Goal: Check status: Check status

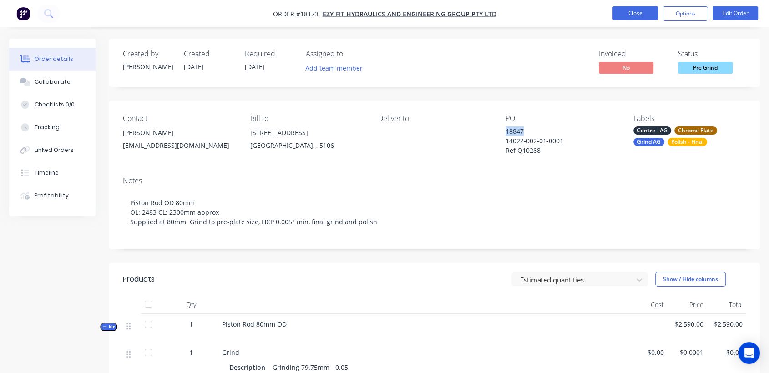
click at [628, 15] on button "Close" at bounding box center [636, 13] width 46 height 14
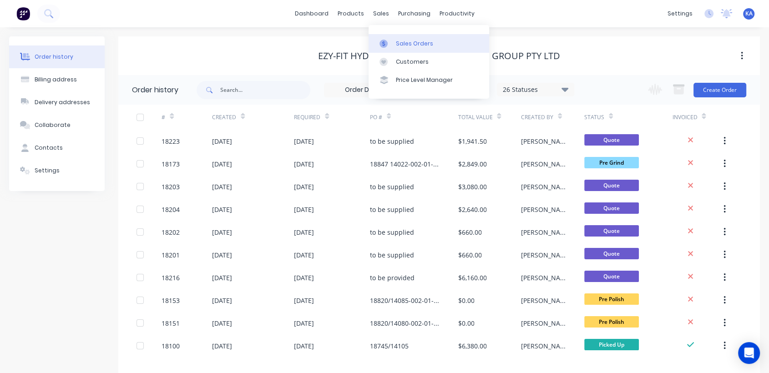
click at [401, 44] on div "Sales Orders" at bounding box center [414, 44] width 37 height 8
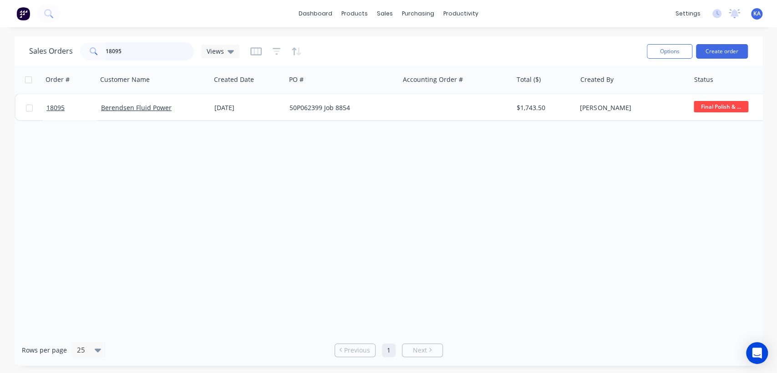
click at [137, 51] on input "18095" at bounding box center [150, 51] width 89 height 18
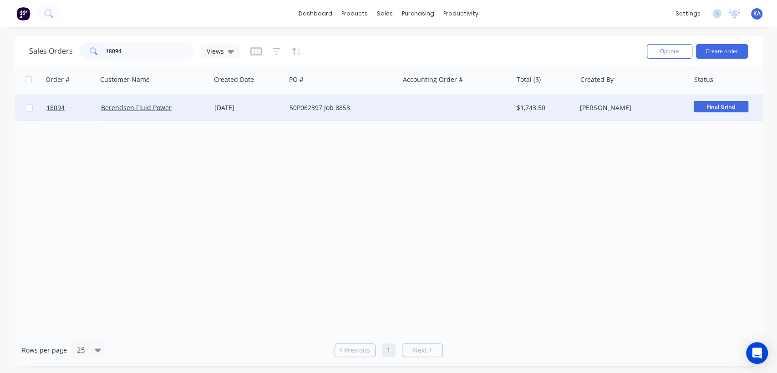
click at [705, 103] on span "Final Grind" at bounding box center [721, 106] width 55 height 11
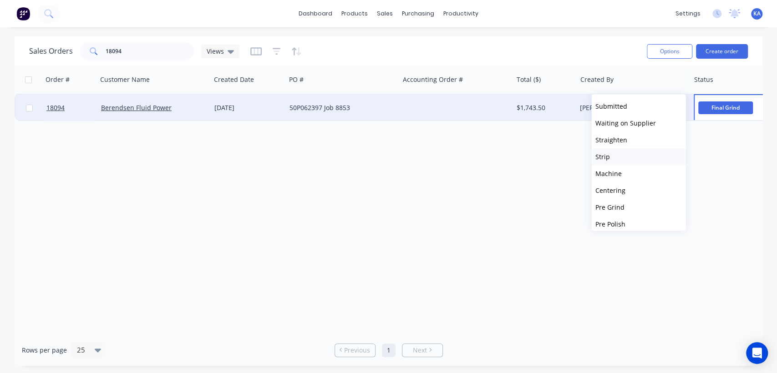
scroll to position [152, 0]
click at [654, 223] on span "Final Polish & Inspection" at bounding box center [632, 224] width 75 height 9
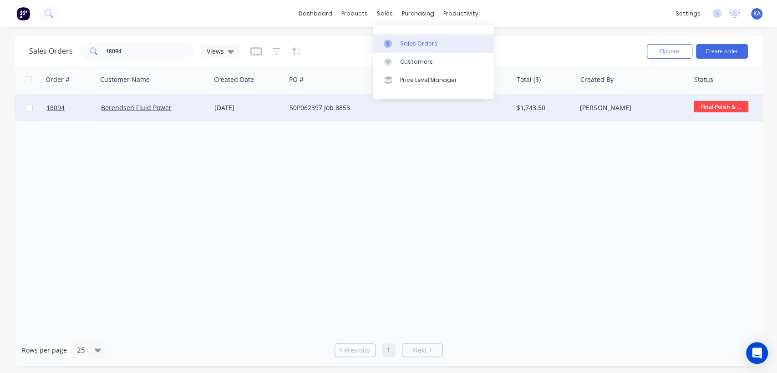
click at [404, 43] on div "Sales Orders" at bounding box center [418, 44] width 37 height 8
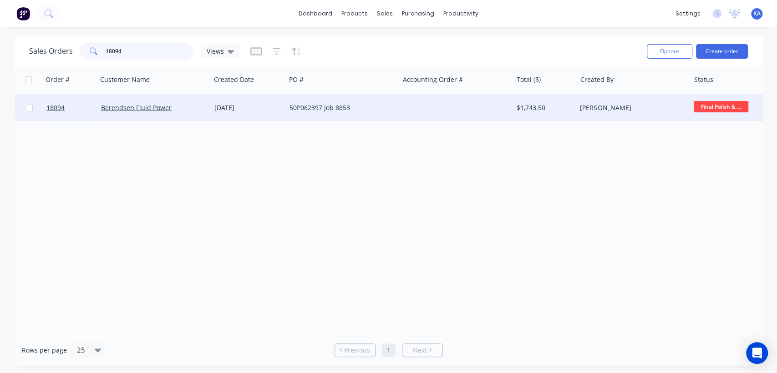
click at [160, 56] on input "18094" at bounding box center [150, 51] width 89 height 18
type input "18180"
click at [704, 107] on span "Final Grind" at bounding box center [721, 106] width 55 height 11
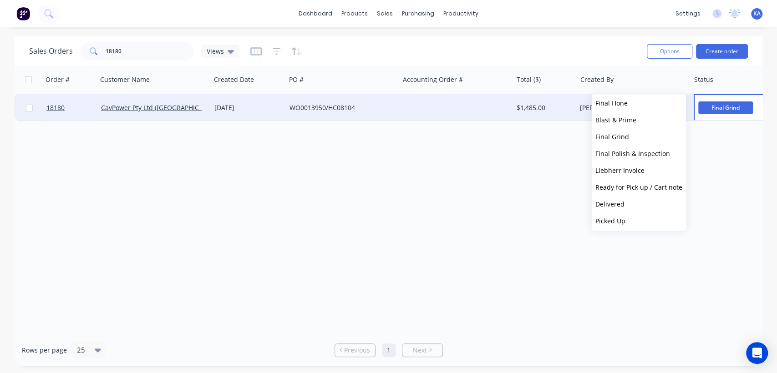
scroll to position [224, 0]
click at [642, 150] on span "Final Polish & Inspection" at bounding box center [632, 151] width 75 height 9
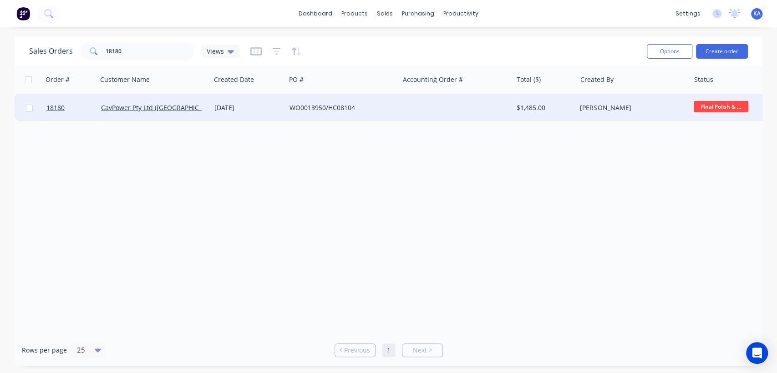
click at [726, 102] on span "Final Polish & ..." at bounding box center [721, 106] width 55 height 11
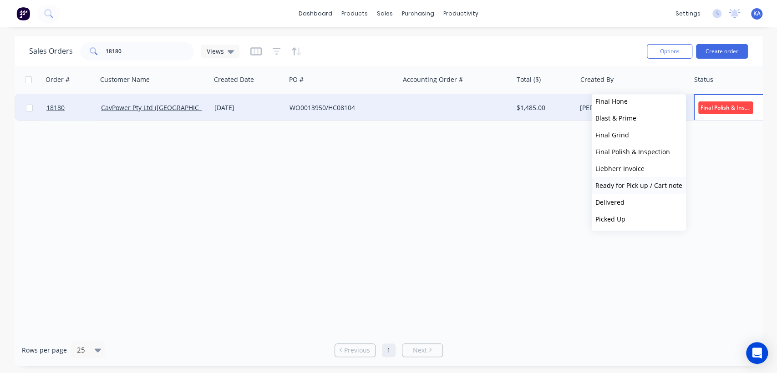
click at [635, 183] on span "Ready for Pick up / Cart note" at bounding box center [638, 185] width 87 height 9
